Goal: Transaction & Acquisition: Subscribe to service/newsletter

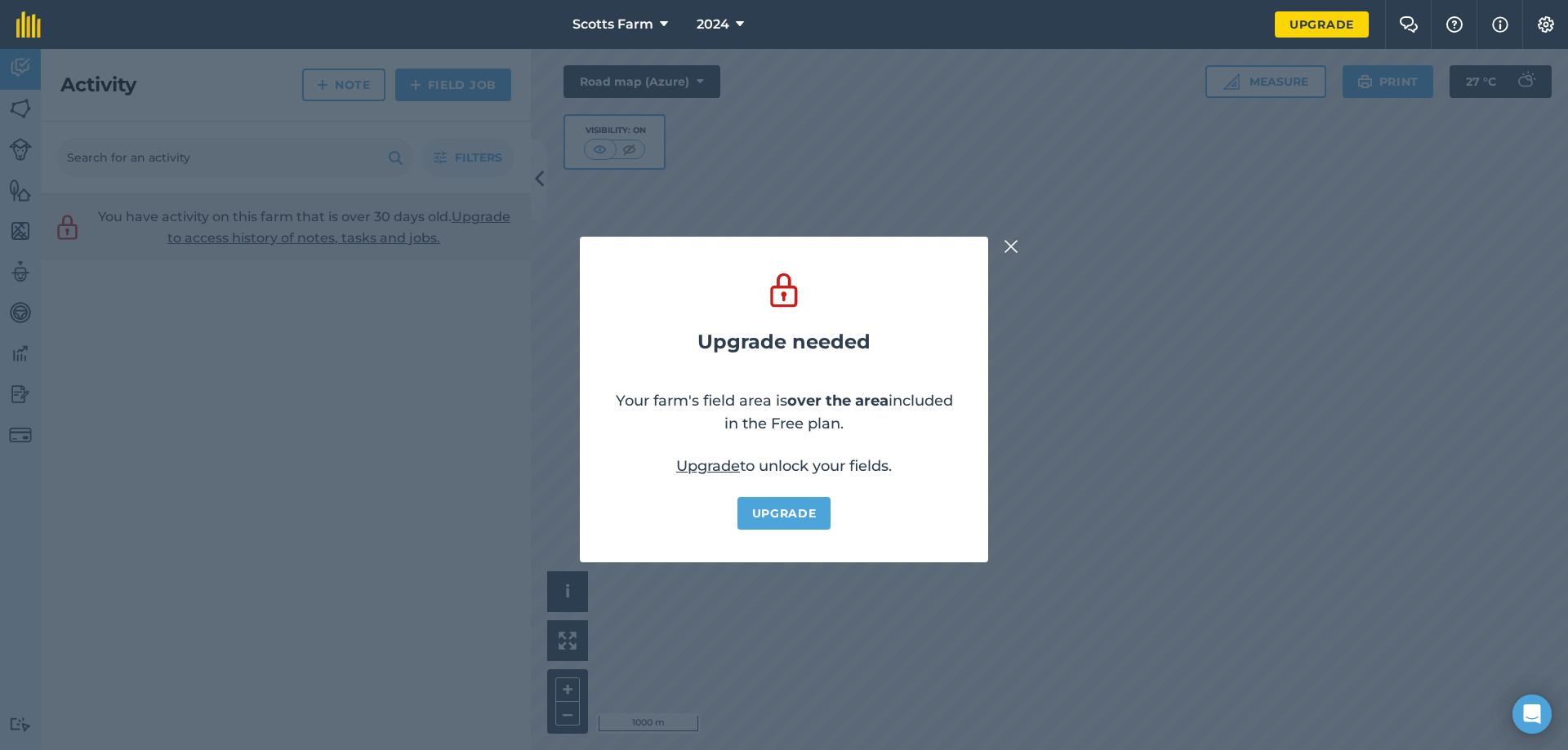
click at [1023, 250] on div "Upgrade needed Your farm's field area is over the area included in the Free pla…" at bounding box center [784, 399] width 1568 height 701
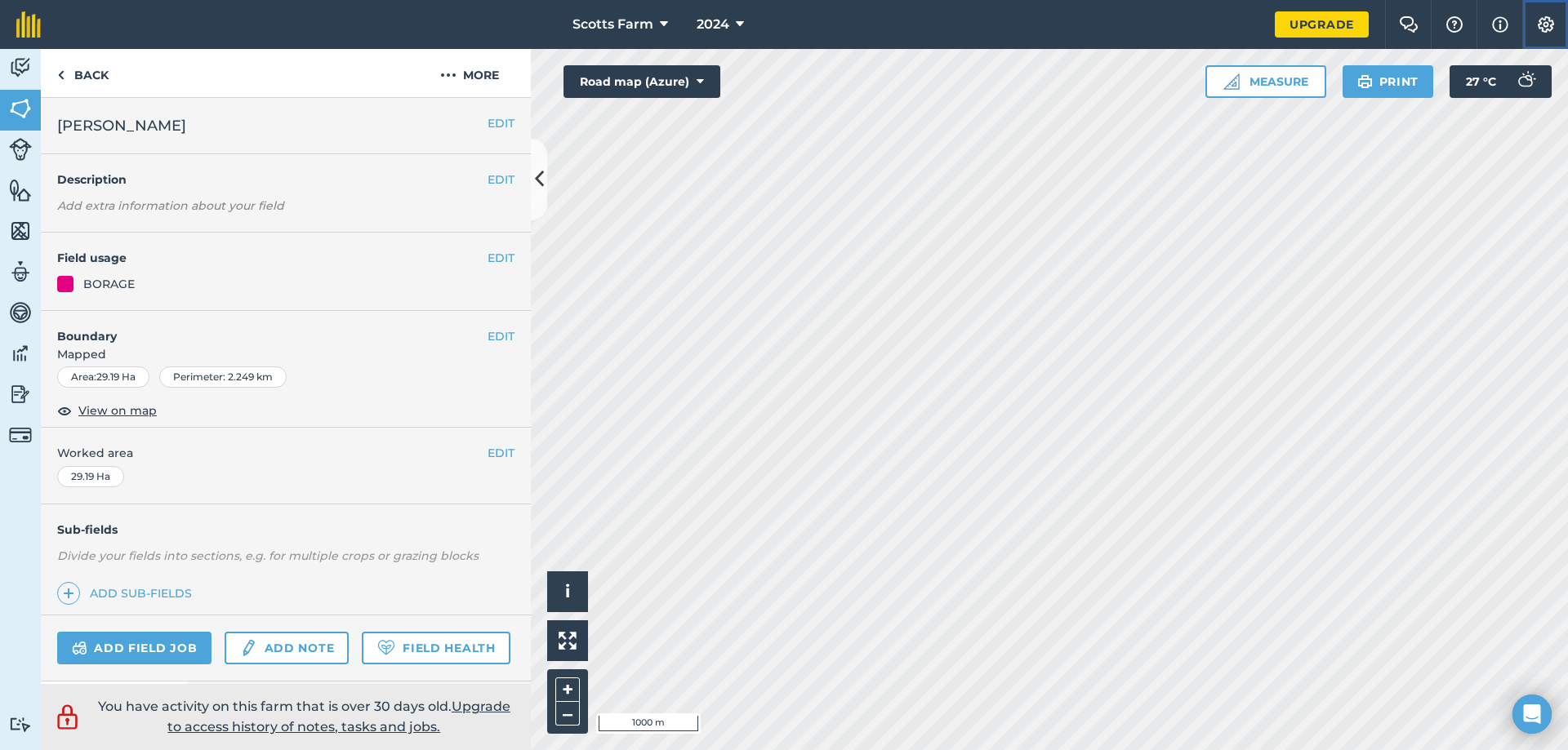
click at [1550, 26] on img at bounding box center [1545, 25] width 19 height 17
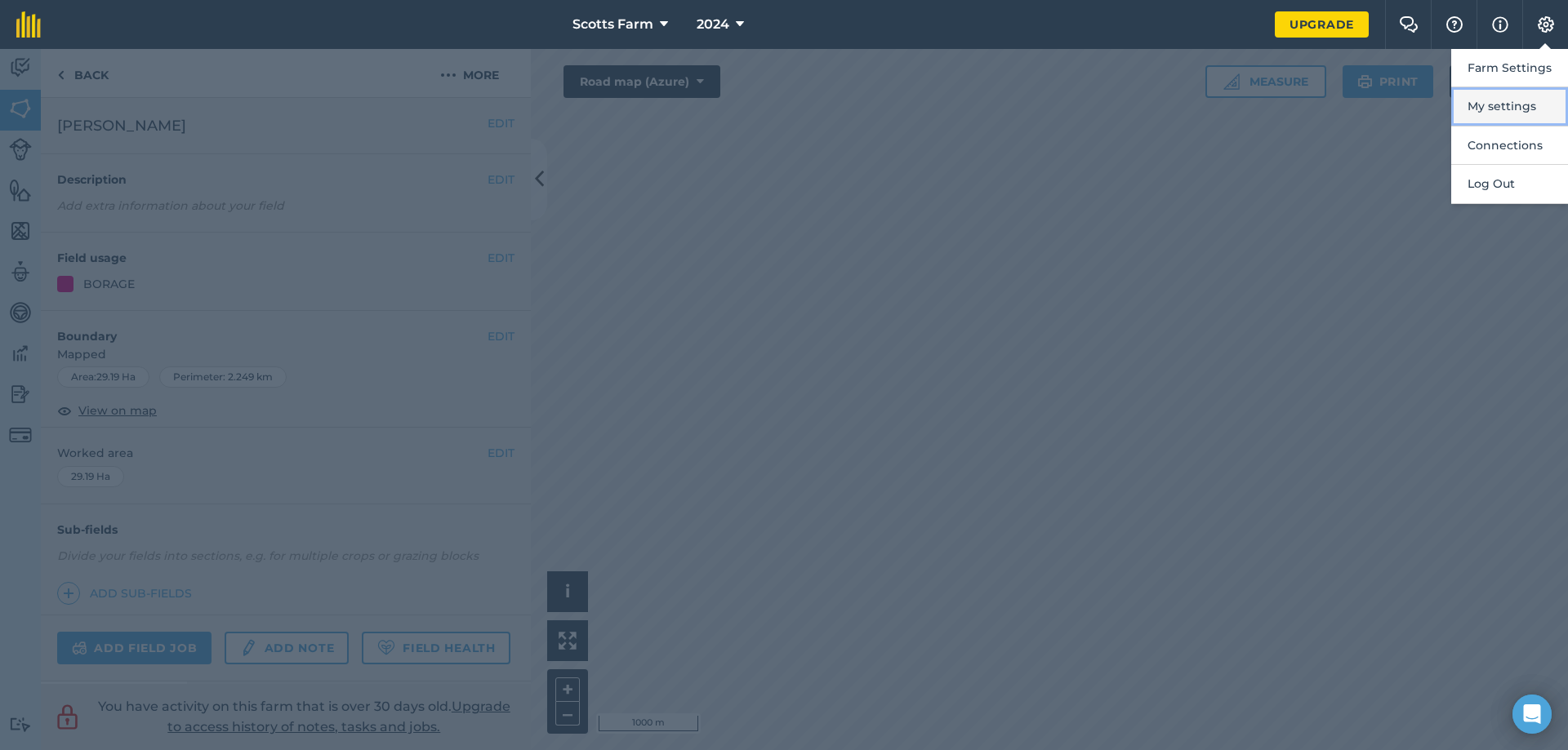
click at [1526, 113] on button "My settings" at bounding box center [1509, 106] width 116 height 39
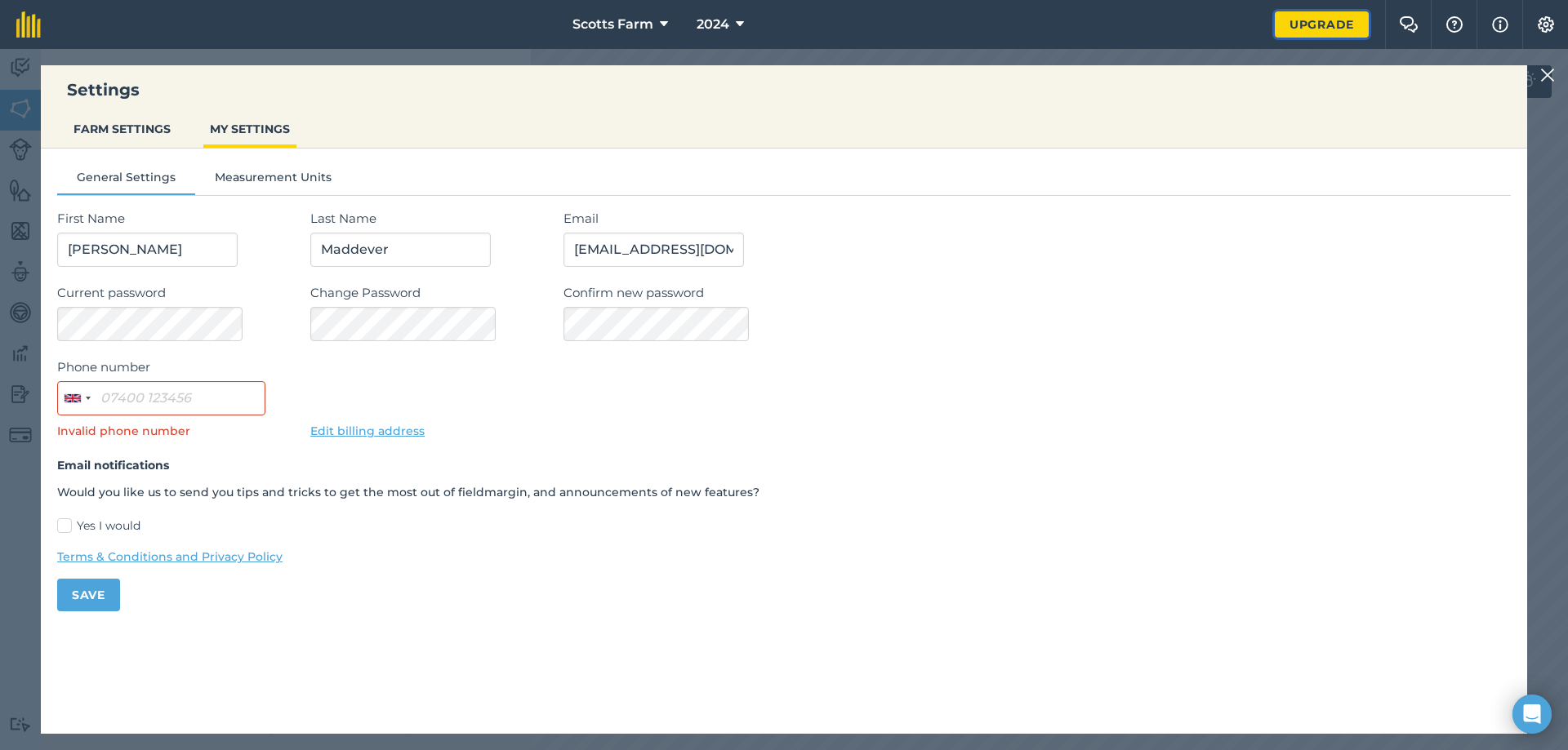
click at [1310, 24] on link "Upgrade" at bounding box center [1321, 24] width 94 height 26
click at [1550, 71] on img at bounding box center [1548, 74] width 15 height 19
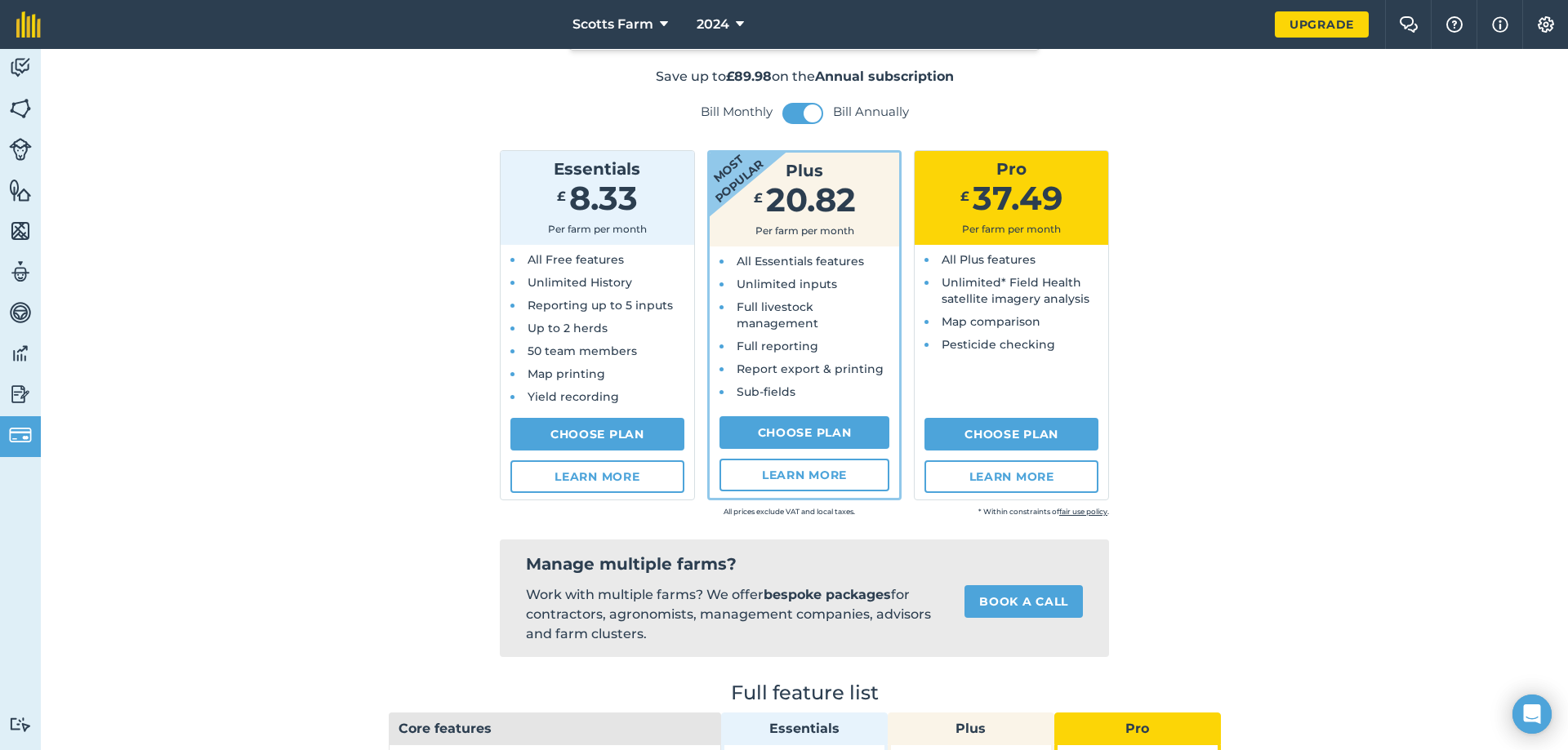
drag, startPoint x: 343, startPoint y: 191, endPoint x: 342, endPoint y: 247, distance: 56.0
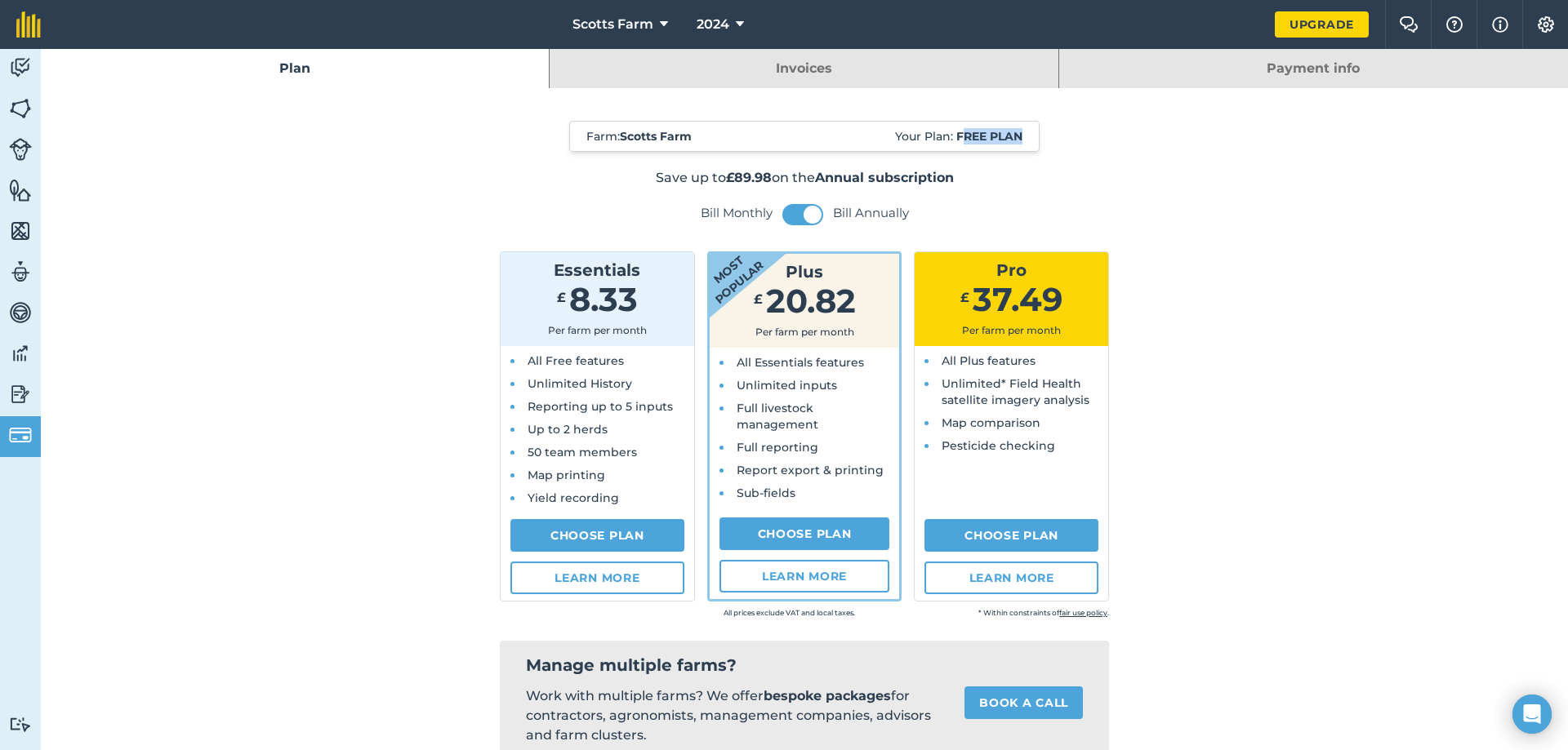
drag, startPoint x: 957, startPoint y: 133, endPoint x: 1069, endPoint y: 137, distance: 112.1
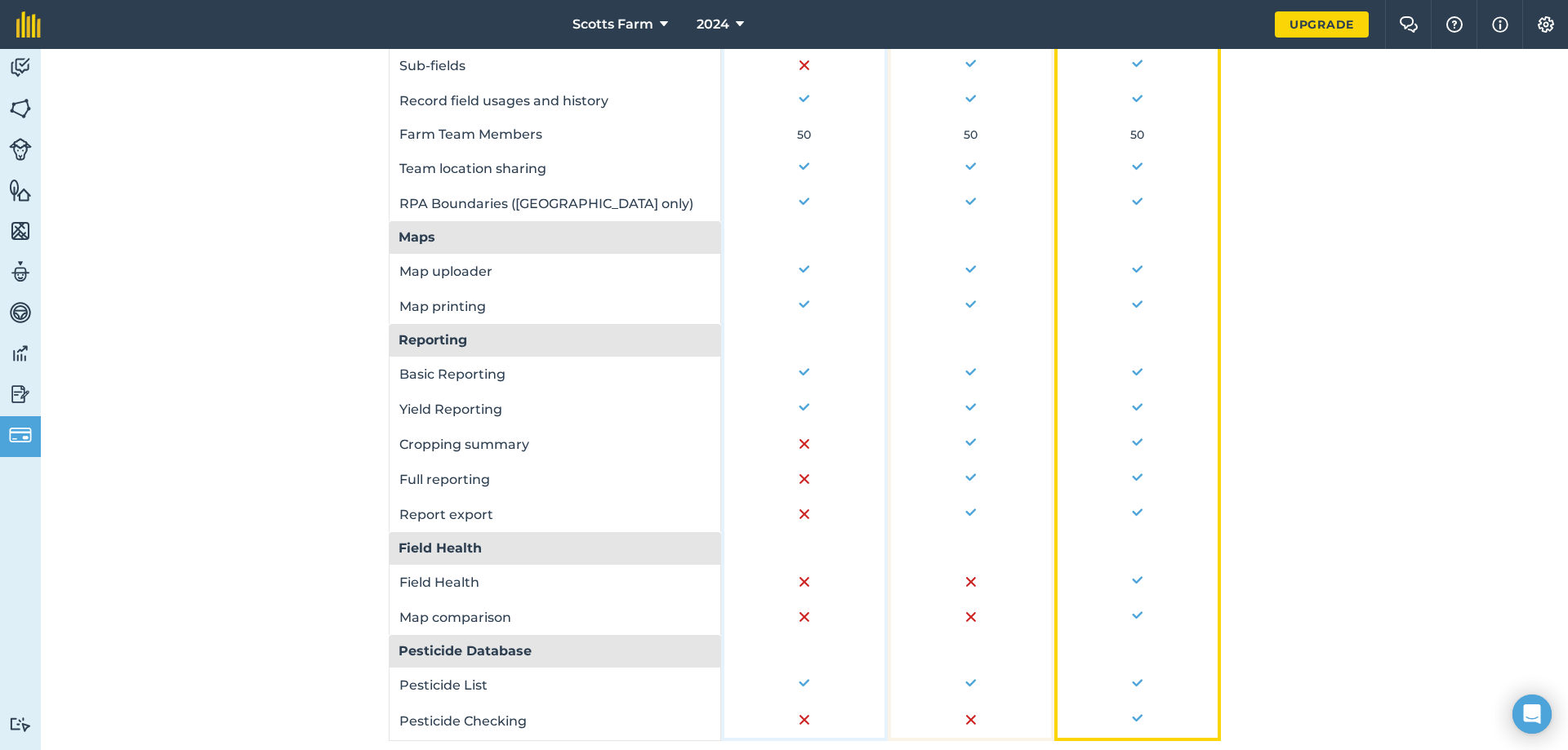
drag, startPoint x: 1137, startPoint y: 175, endPoint x: 1136, endPoint y: 373, distance: 198.0
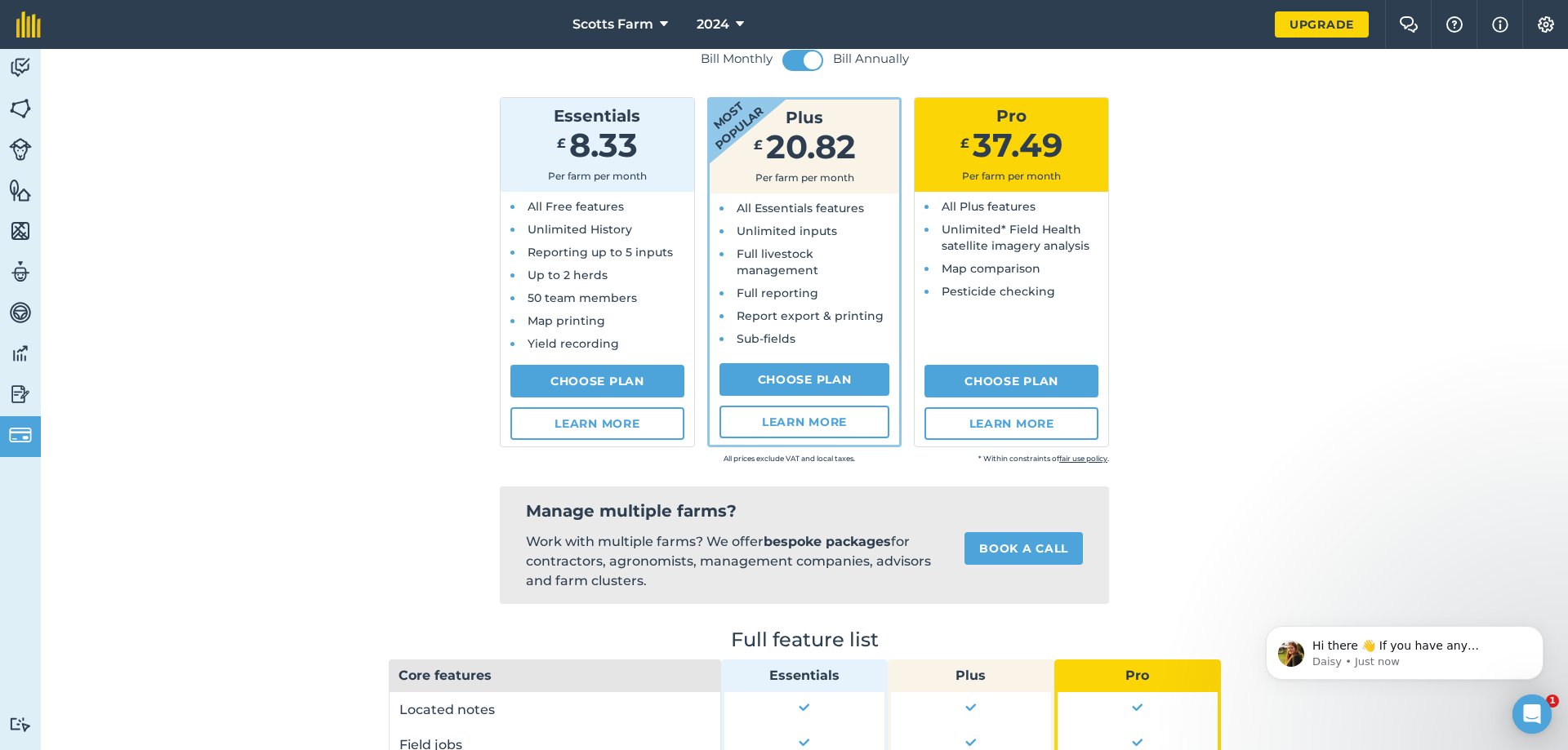
drag, startPoint x: 1206, startPoint y: 240, endPoint x: 1205, endPoint y: 261, distance: 21.0
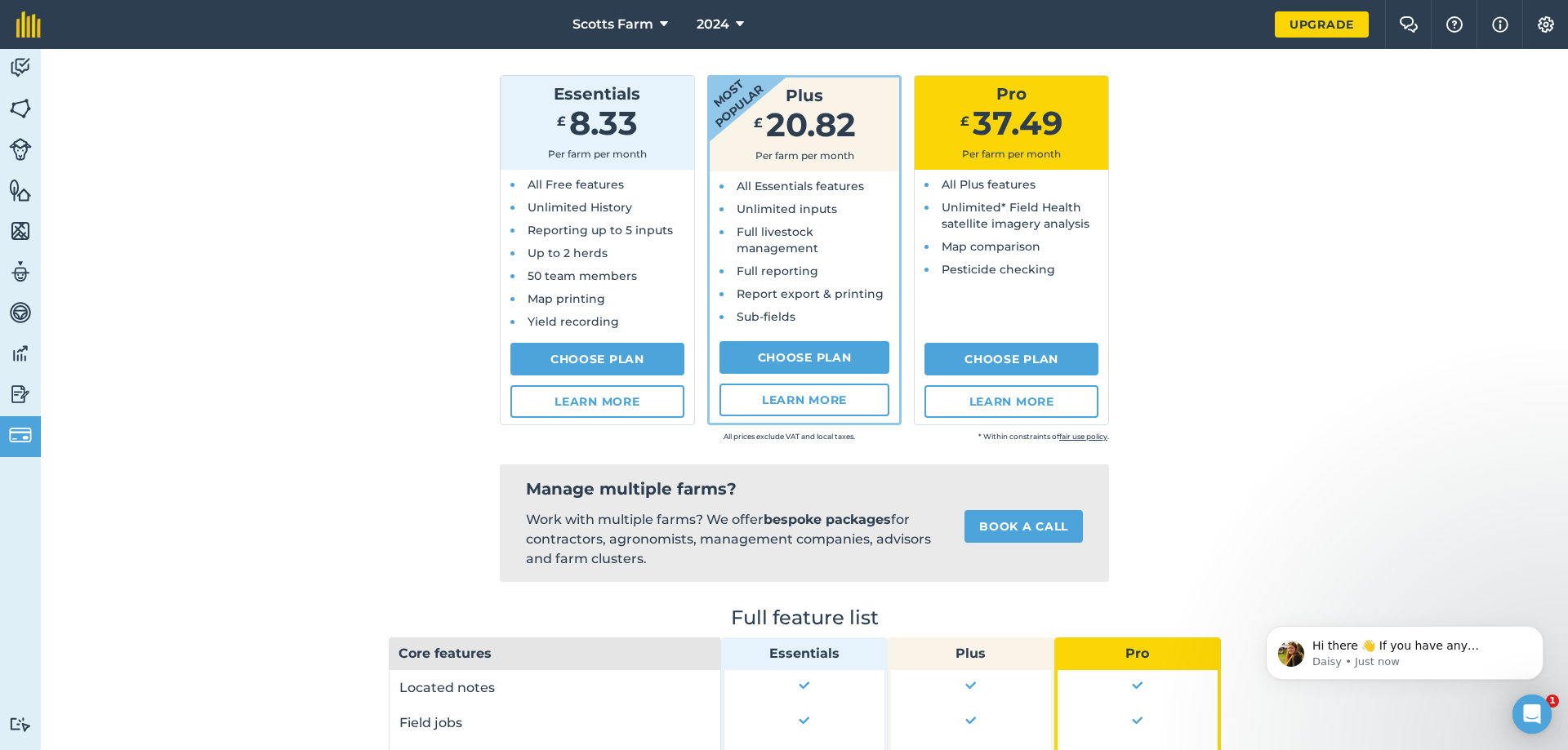
drag, startPoint x: 1178, startPoint y: 205, endPoint x: 1169, endPoint y: 265, distance: 60.7
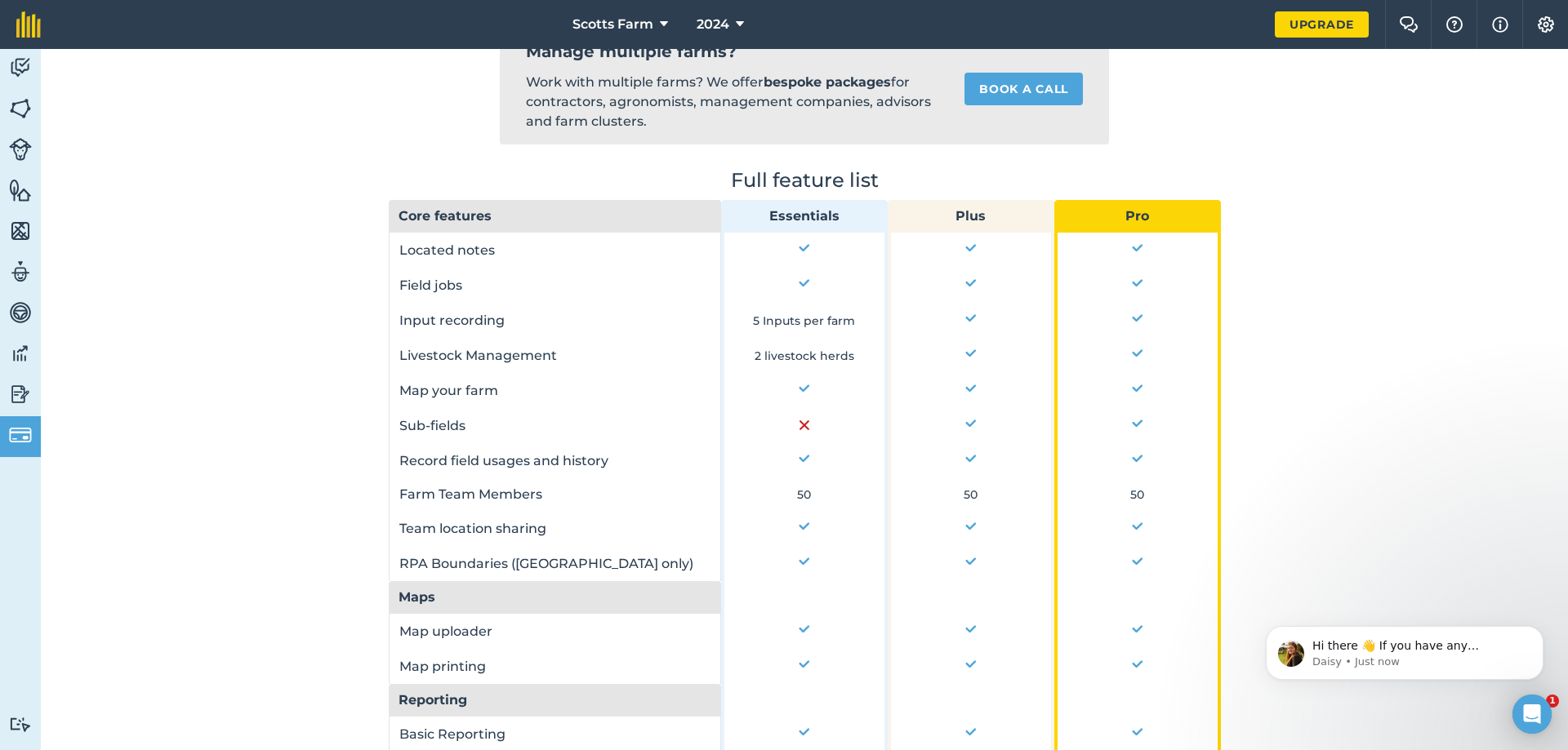
scroll to position [1065, 0]
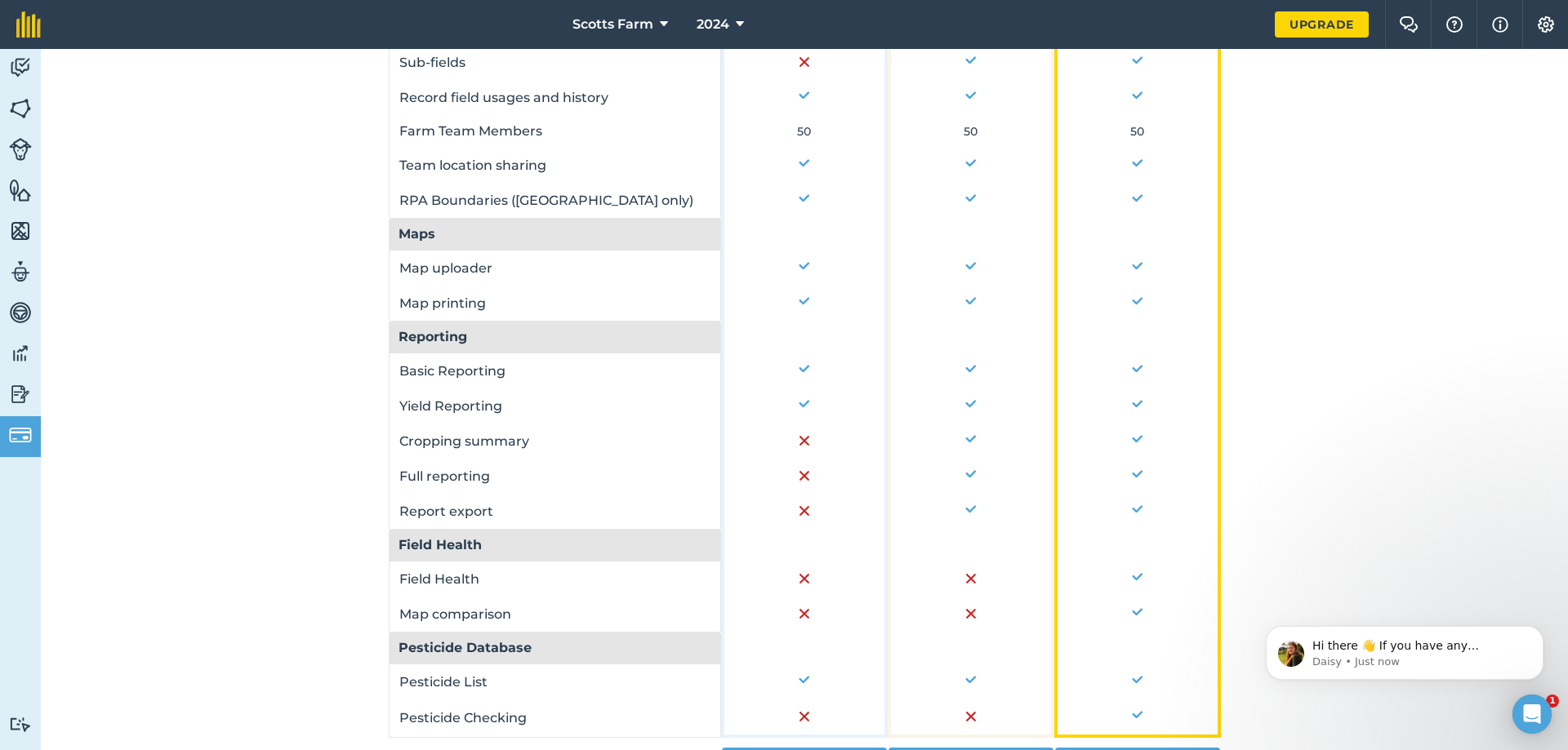
drag, startPoint x: 317, startPoint y: 502, endPoint x: 317, endPoint y: 490, distance: 12.0
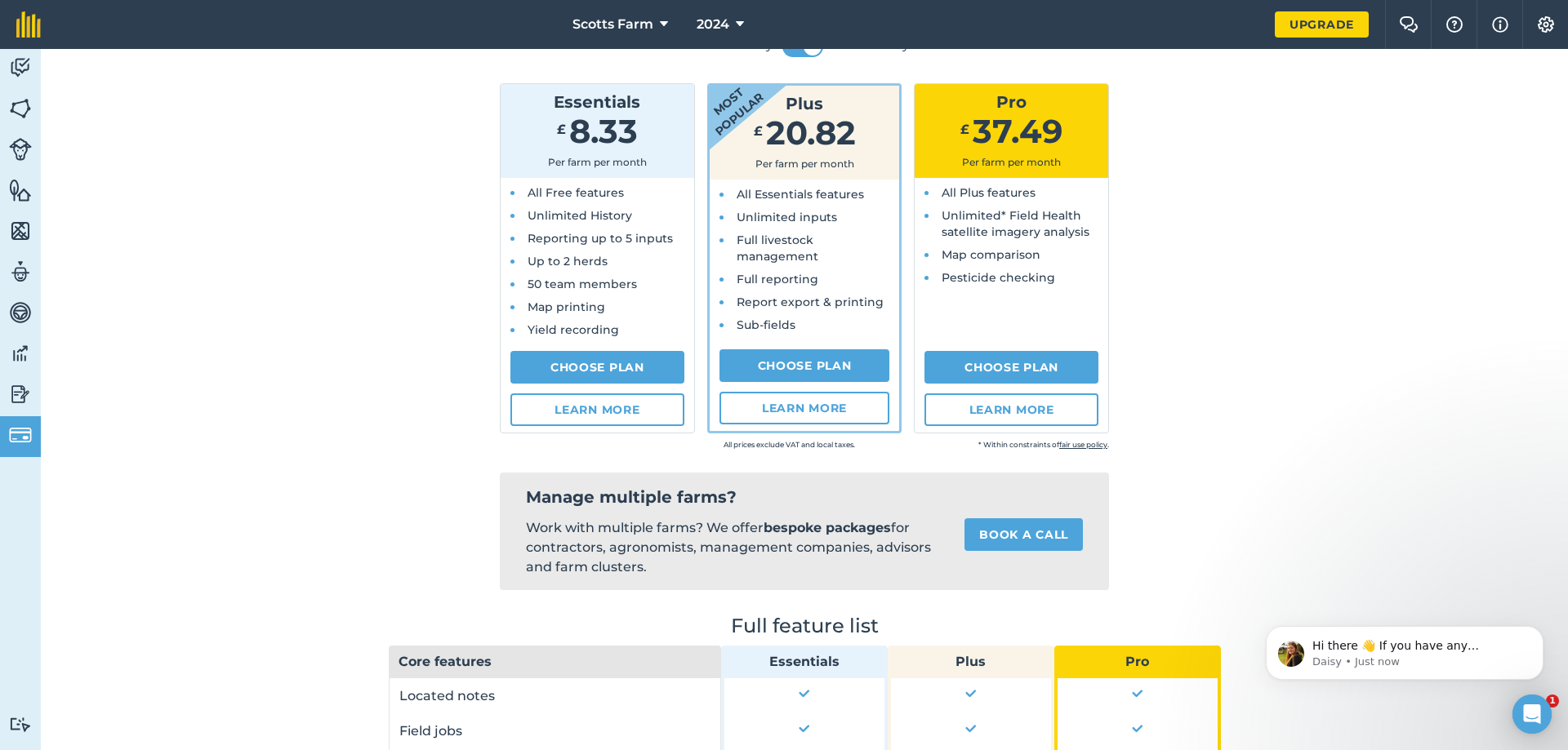
scroll to position [0, 0]
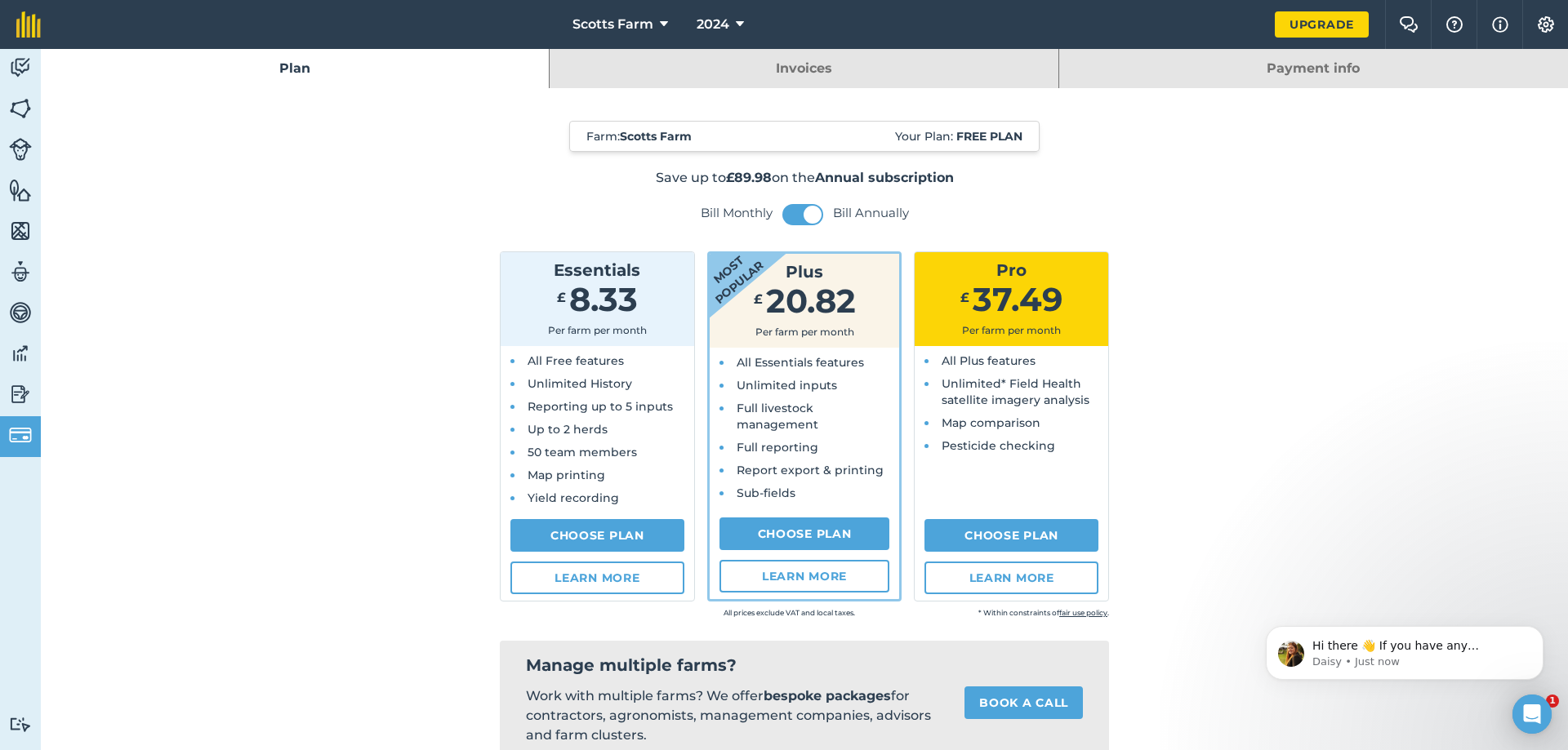
drag, startPoint x: 328, startPoint y: 526, endPoint x: 346, endPoint y: 298, distance: 228.7
drag, startPoint x: 936, startPoint y: 359, endPoint x: 1072, endPoint y: 452, distance: 164.8
click at [1072, 452] on ul "All Plus features Unlimited* Field Health satellite imagery analysis Map compar…" at bounding box center [1011, 403] width 168 height 101
click at [1072, 452] on li "Pesticide checking" at bounding box center [1016, 446] width 158 height 17
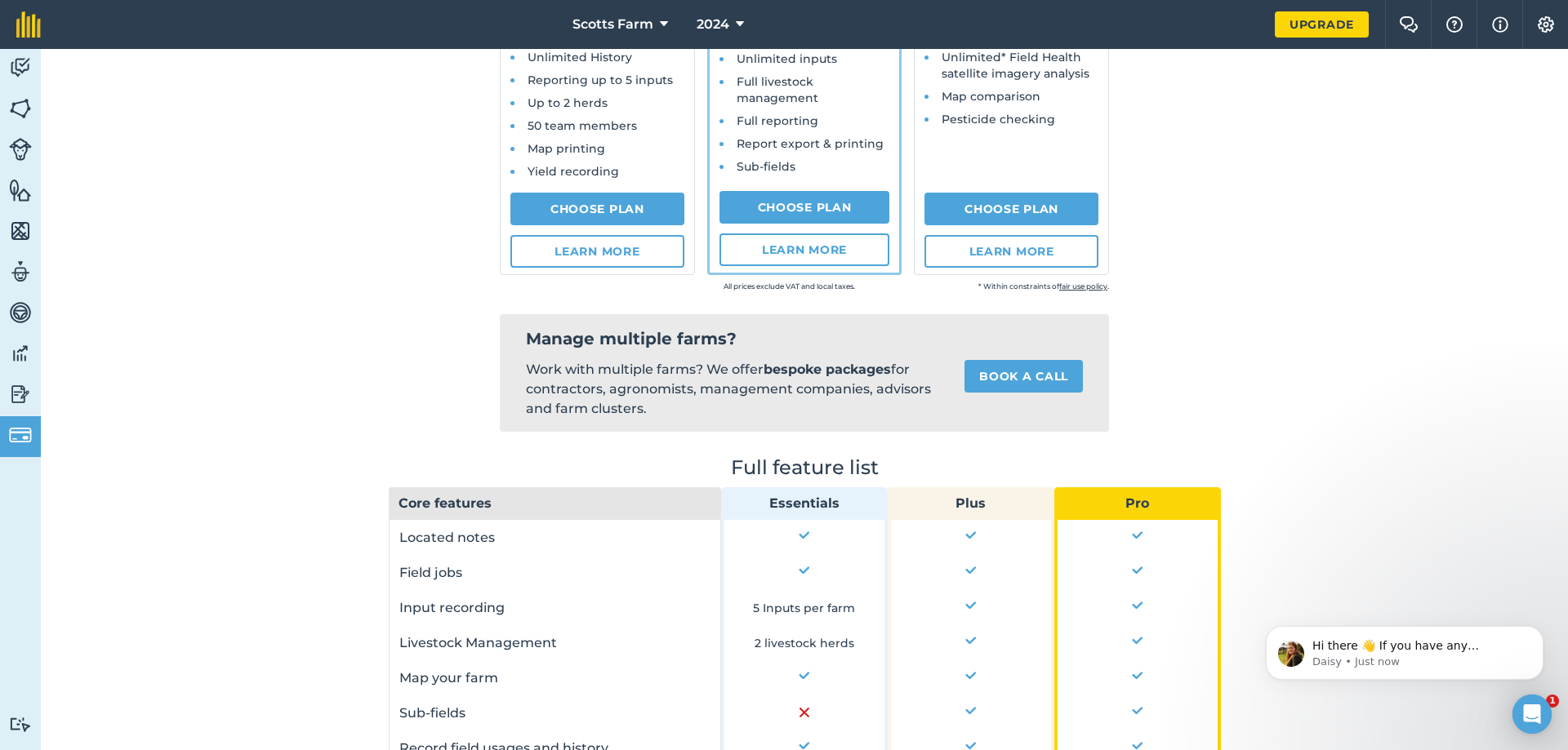
scroll to position [734, 0]
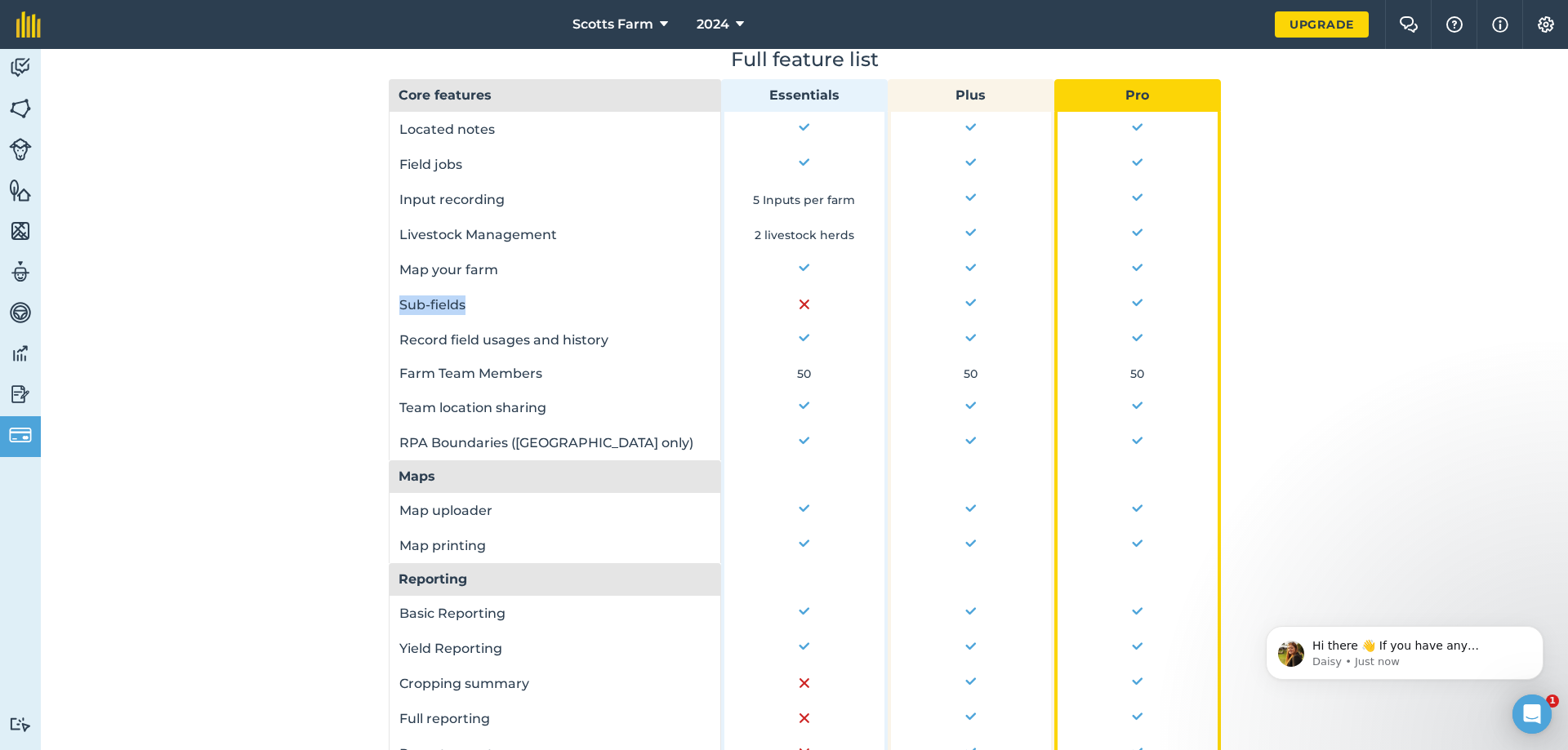
drag, startPoint x: 392, startPoint y: 303, endPoint x: 546, endPoint y: 309, distance: 154.1
click at [546, 309] on td "Sub-fields" at bounding box center [555, 304] width 333 height 35
drag, startPoint x: 392, startPoint y: 340, endPoint x: 626, endPoint y: 347, distance: 234.1
click at [626, 347] on td "Record field usages and history" at bounding box center [555, 340] width 333 height 35
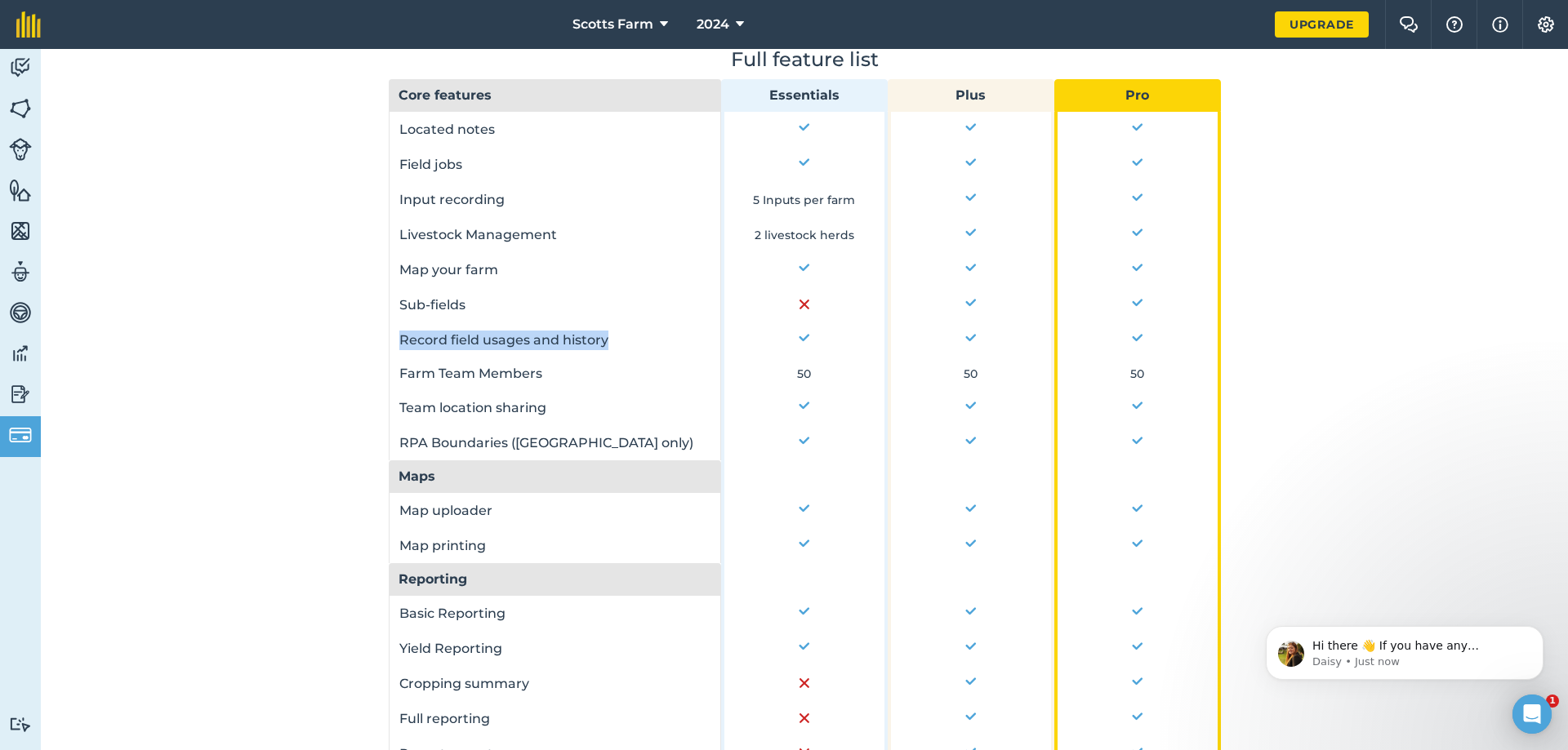
click at [626, 347] on td "Record field usages and history" at bounding box center [555, 340] width 333 height 35
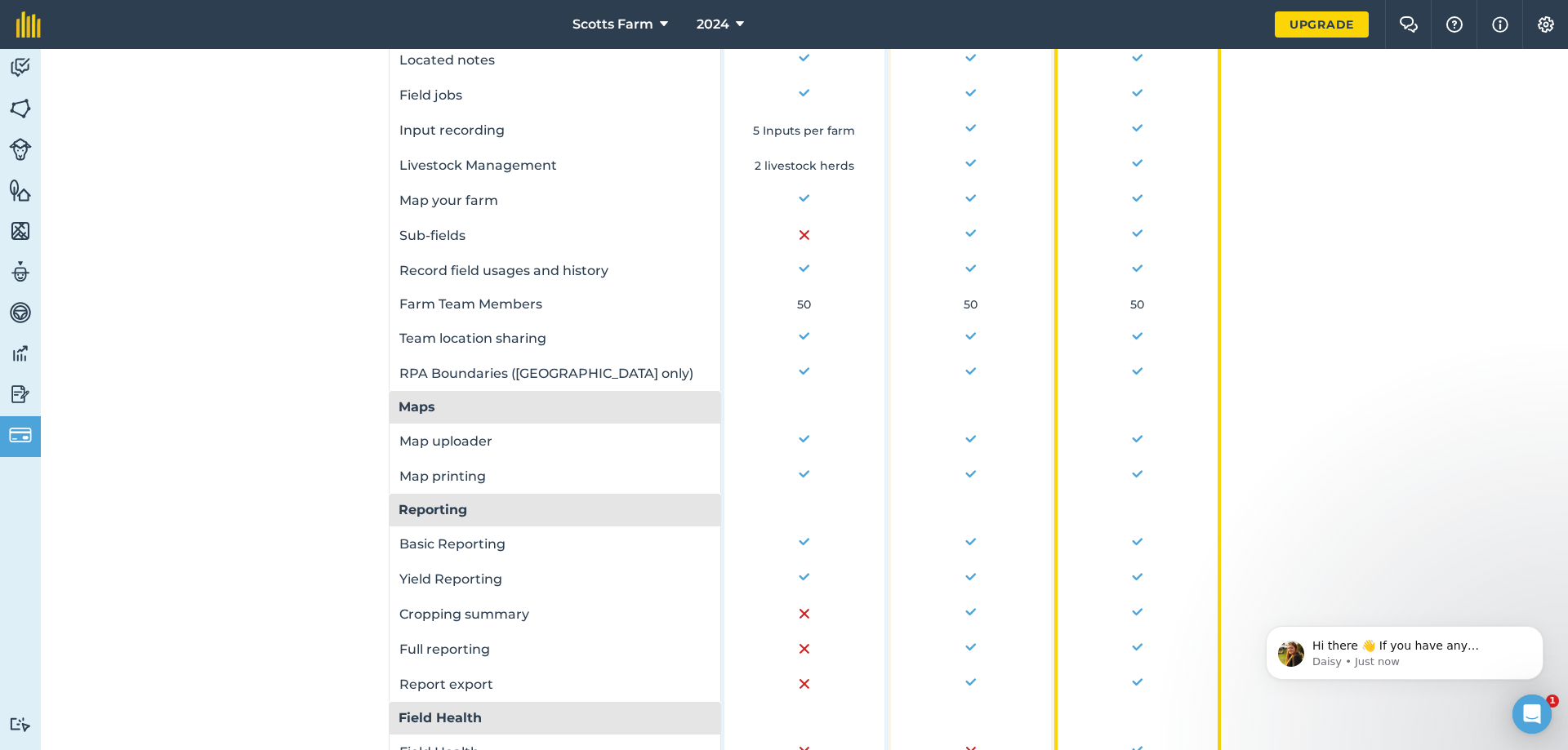
drag, startPoint x: 338, startPoint y: 210, endPoint x: 345, endPoint y: 244, distance: 34.7
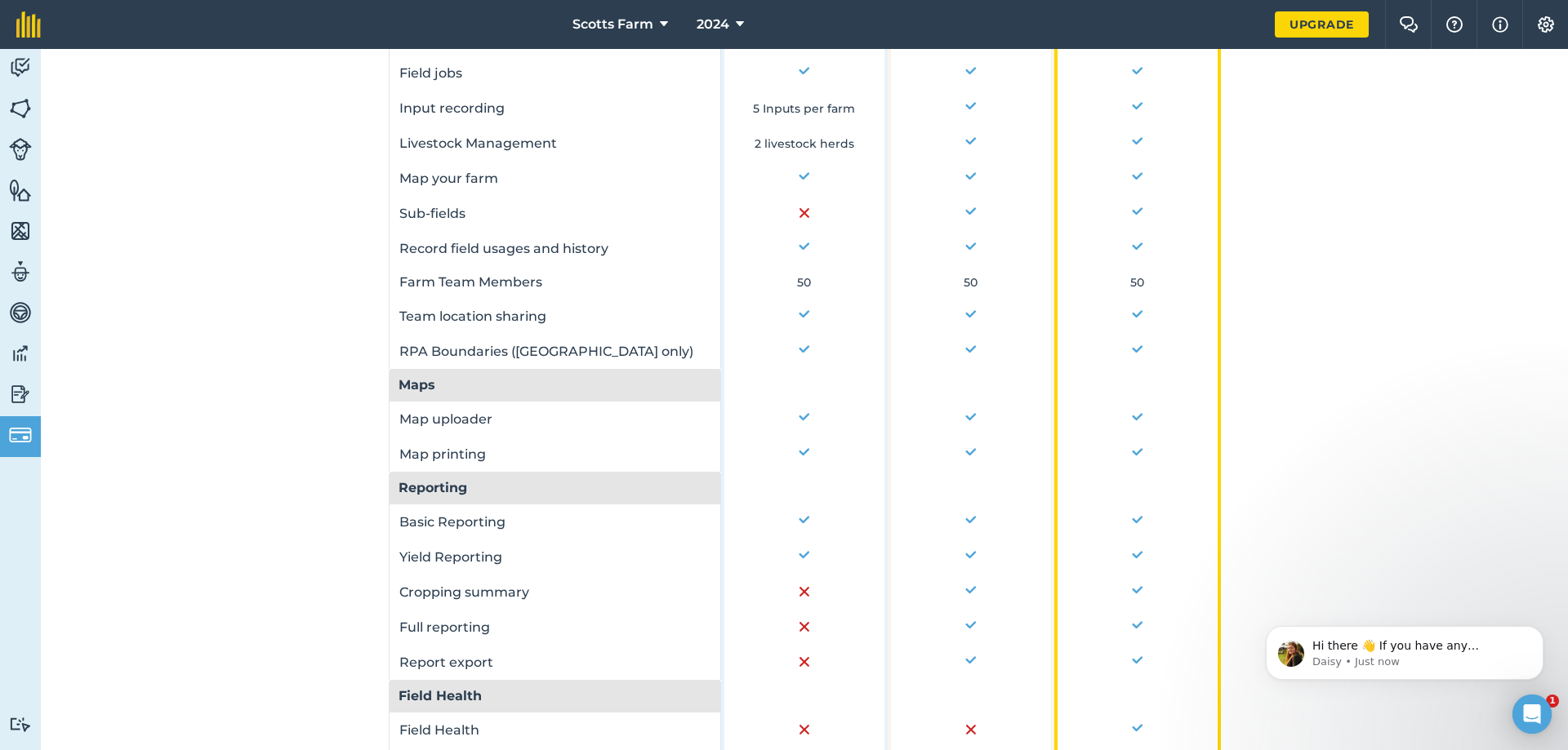
scroll to position [1065, 0]
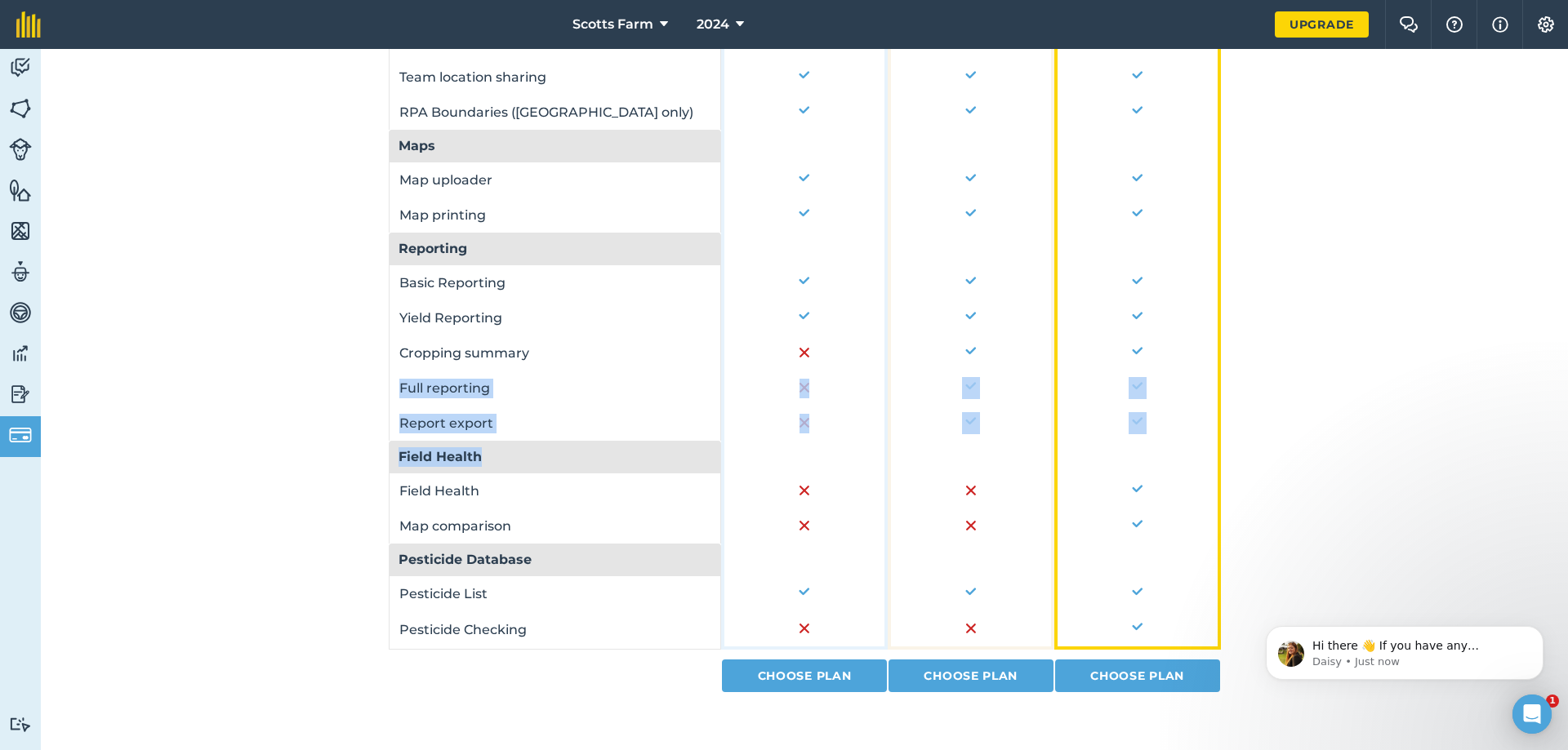
drag, startPoint x: 392, startPoint y: 393, endPoint x: 522, endPoint y: 444, distance: 139.6
click at [522, 444] on tbody "Located notes Field jobs Input recording 5 Inputs per farm Livestock Management…" at bounding box center [804, 237] width 832 height 912
click at [522, 444] on th "Field Health" at bounding box center [555, 458] width 333 height 33
drag, startPoint x: 406, startPoint y: 379, endPoint x: 551, endPoint y: 438, distance: 156.5
click at [551, 438] on tbody "Located notes Field jobs Input recording 5 Inputs per farm Livestock Management…" at bounding box center [804, 237] width 832 height 912
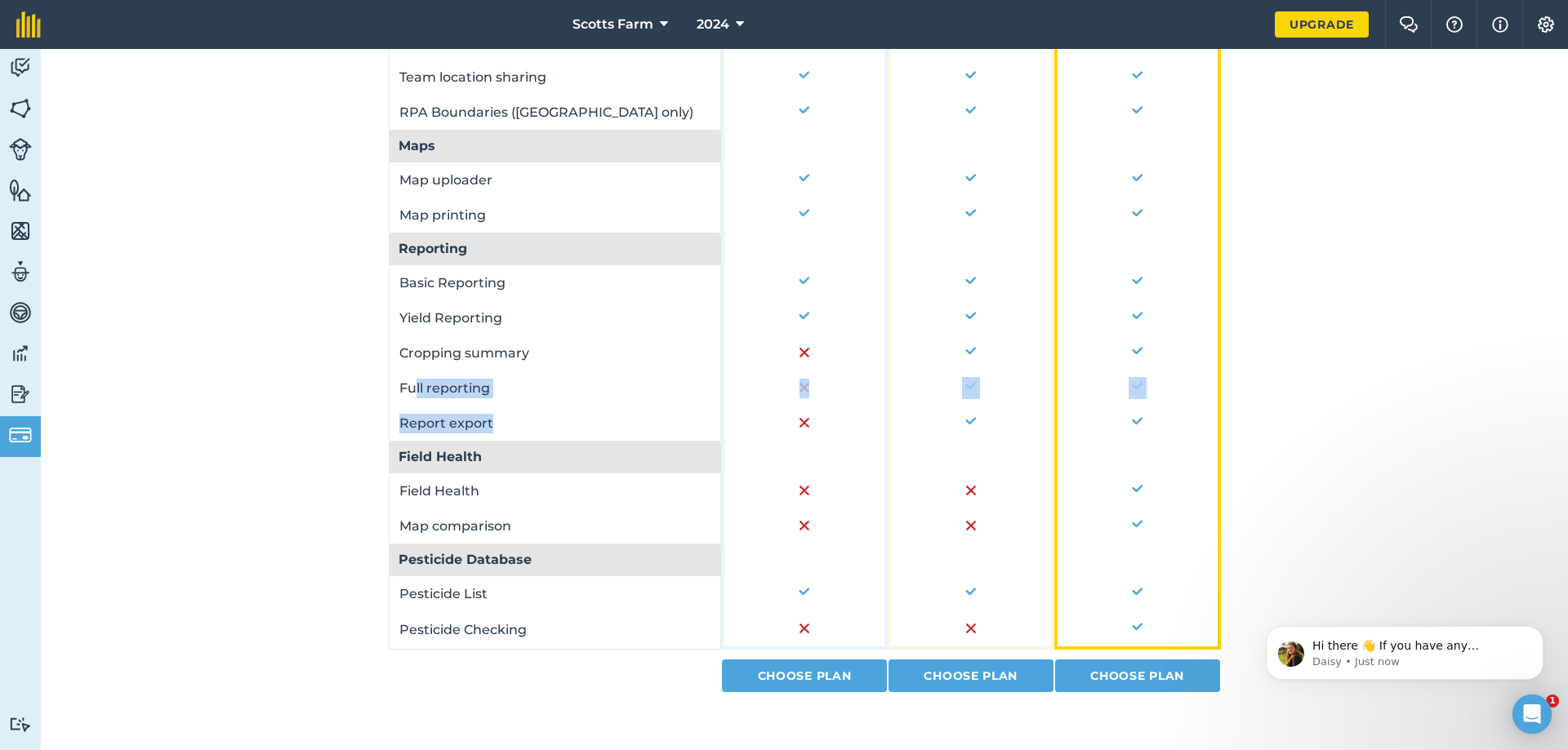
click at [551, 438] on td "Report export" at bounding box center [555, 424] width 333 height 35
drag, startPoint x: 287, startPoint y: 387, endPoint x: 301, endPoint y: 454, distance: 68.4
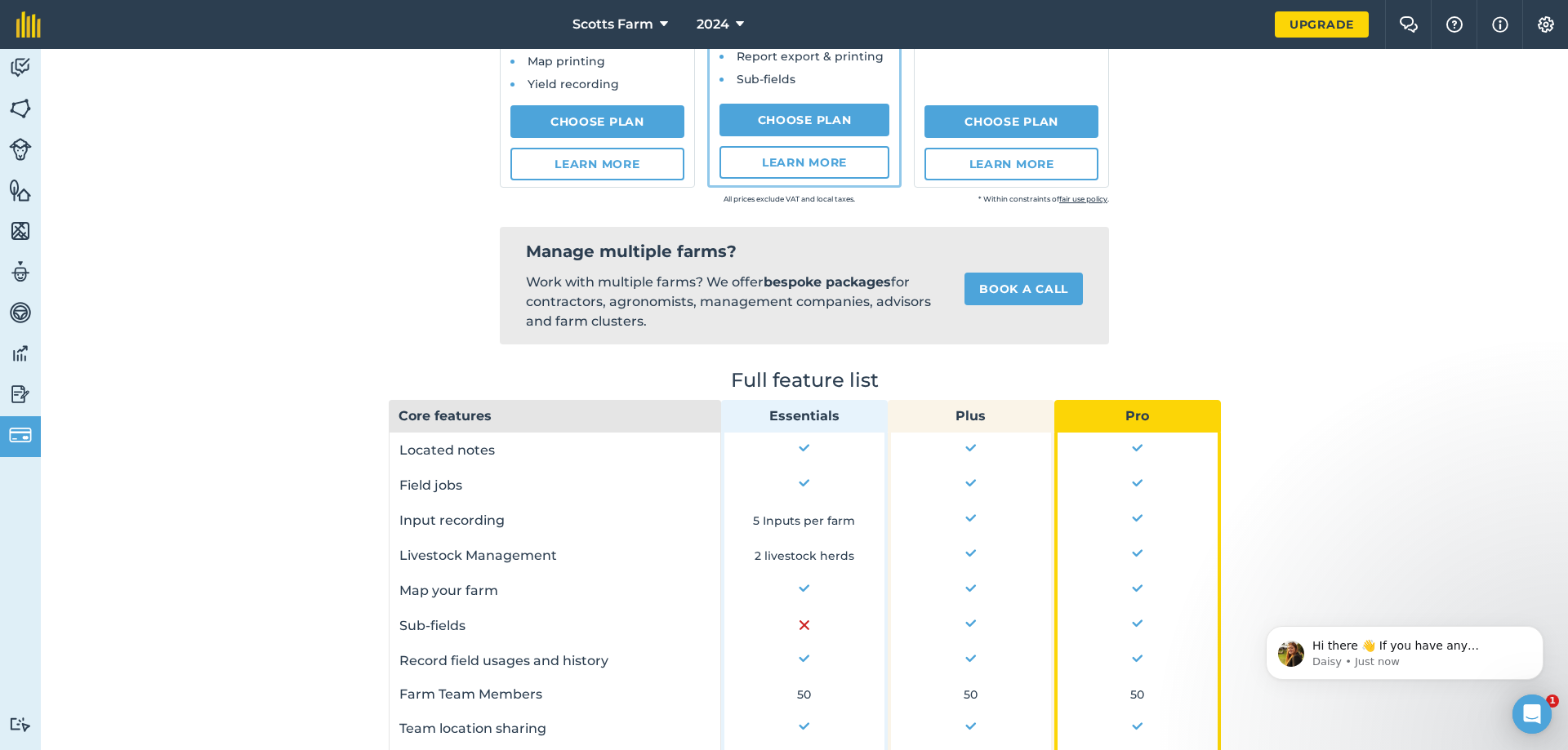
scroll to position [0, 0]
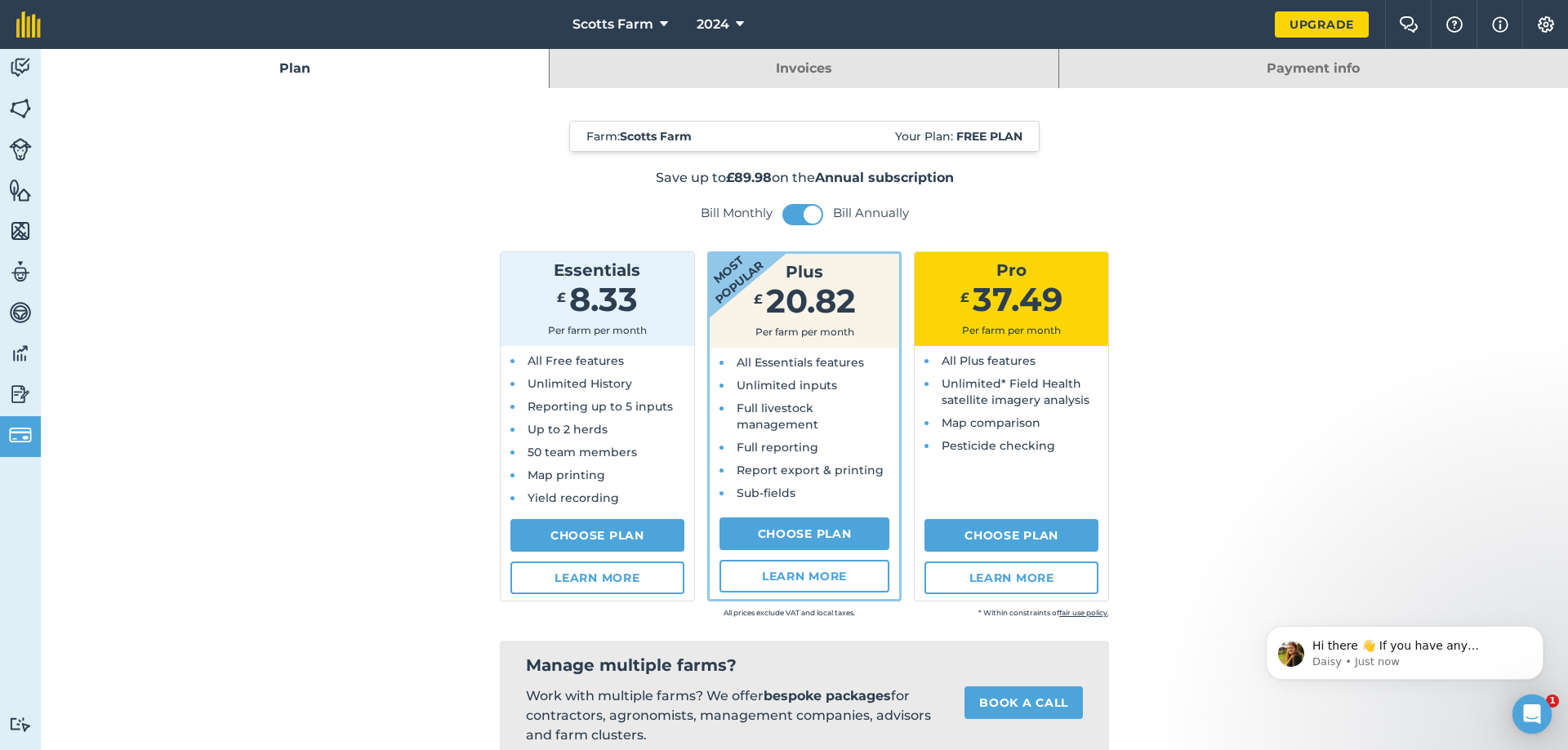
drag, startPoint x: 292, startPoint y: 625, endPoint x: 287, endPoint y: 379, distance: 246.1
click at [804, 215] on span at bounding box center [812, 215] width 18 height 18
click at [799, 215] on button at bounding box center [802, 215] width 41 height 21
click at [803, 215] on span at bounding box center [812, 215] width 18 height 18
click at [799, 215] on button at bounding box center [802, 215] width 41 height 21
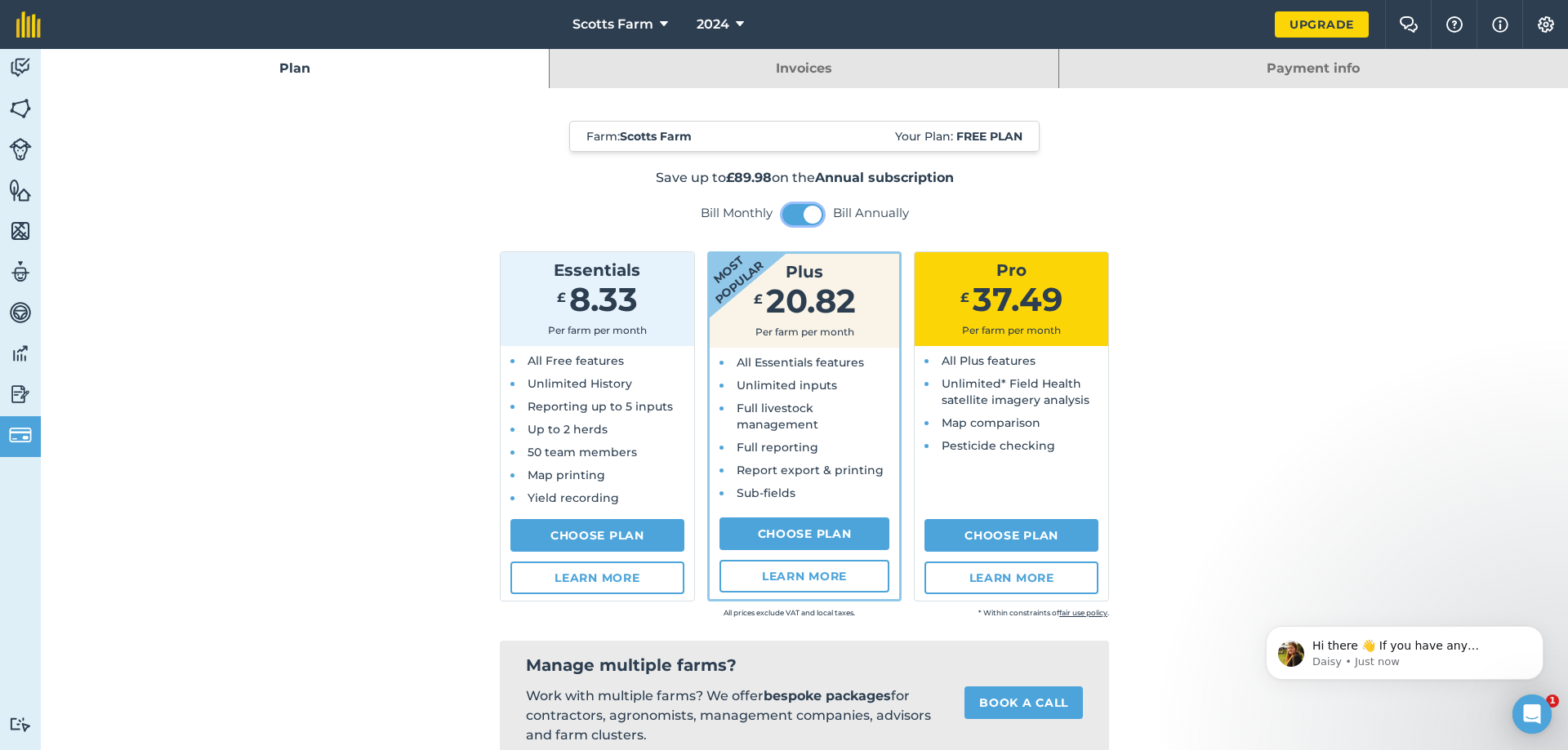
click at [803, 215] on span at bounding box center [812, 215] width 18 height 18
click at [799, 215] on button at bounding box center [802, 215] width 41 height 21
